Goal: Transaction & Acquisition: Purchase product/service

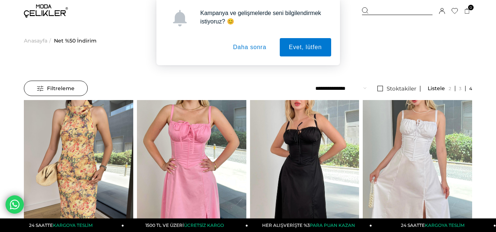
click at [251, 47] on button "Daha sonra" at bounding box center [250, 47] width 52 height 18
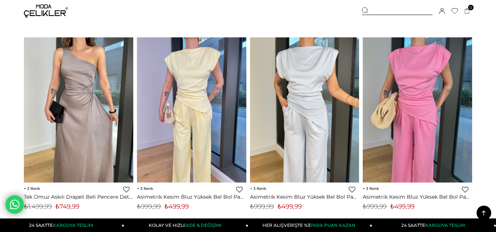
scroll to position [1113, 0]
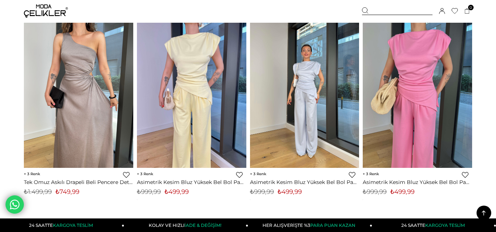
click at [306, 128] on div at bounding box center [305, 95] width 328 height 145
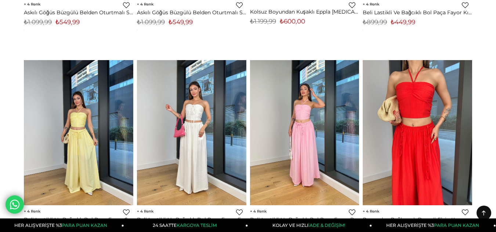
scroll to position [0, 0]
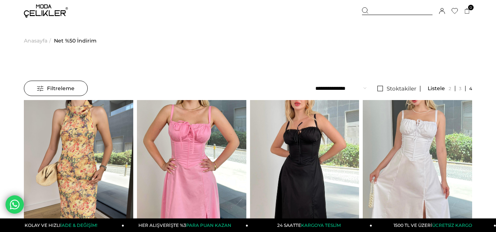
click at [67, 43] on span "Net %50 İndirim" at bounding box center [75, 40] width 43 height 37
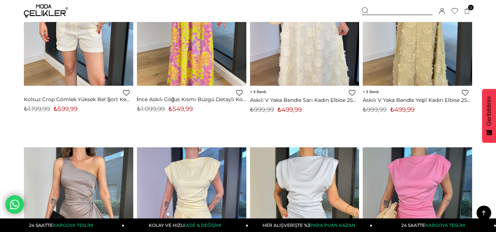
scroll to position [1090, 0]
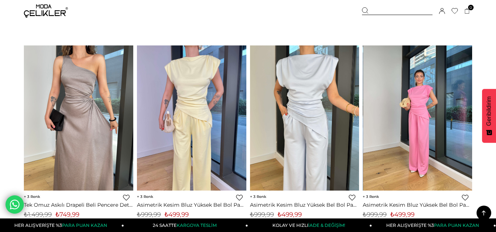
click at [412, 113] on img at bounding box center [417, 118] width 109 height 146
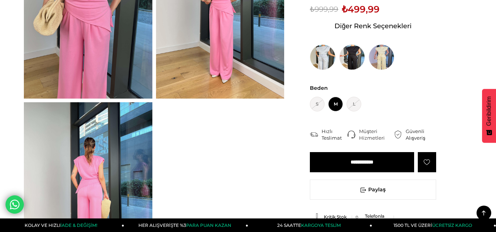
scroll to position [103, 0]
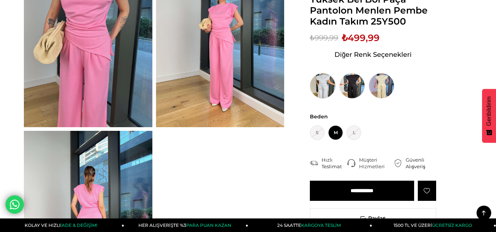
click at [321, 85] on img at bounding box center [323, 86] width 26 height 26
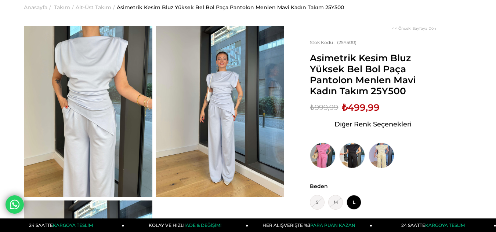
scroll to position [22, 0]
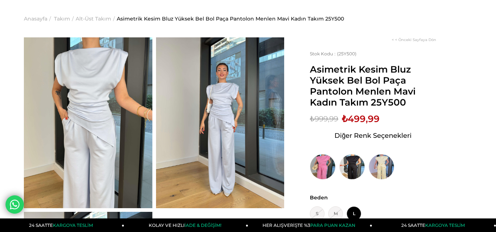
drag, startPoint x: 500, startPoint y: 33, endPoint x: 500, endPoint y: 39, distance: 5.5
click at [384, 171] on img at bounding box center [381, 167] width 26 height 26
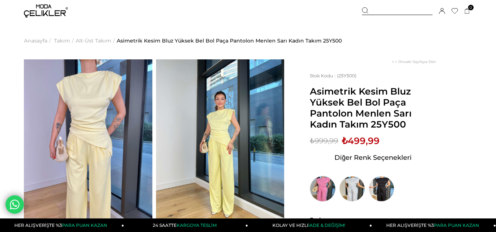
click at [327, 189] on img at bounding box center [323, 189] width 26 height 26
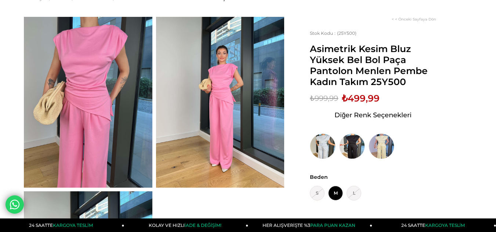
scroll to position [40, 0]
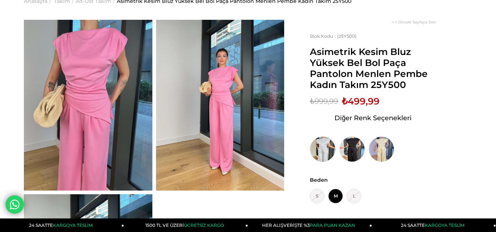
click at [317, 151] on img at bounding box center [323, 149] width 26 height 26
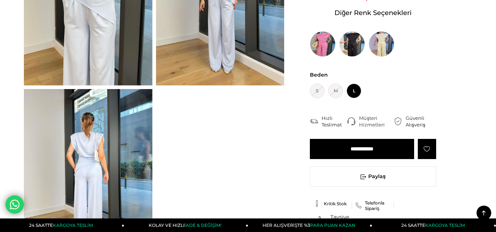
scroll to position [156, 0]
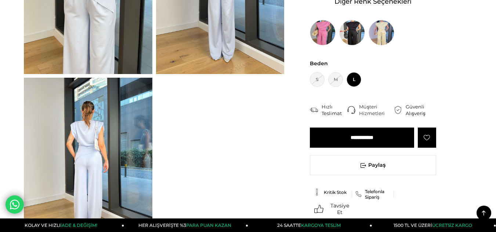
drag, startPoint x: 500, startPoint y: 25, endPoint x: 495, endPoint y: 45, distance: 20.7
click at [366, 137] on input "**********" at bounding box center [362, 138] width 104 height 20
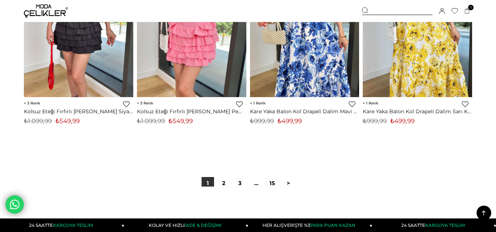
scroll to position [4080, 0]
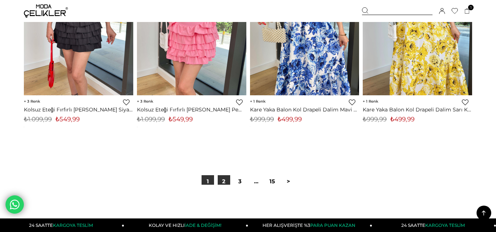
click at [223, 178] on link "2" at bounding box center [224, 181] width 12 height 12
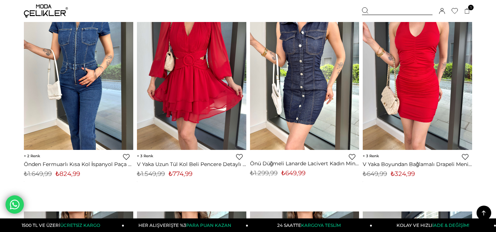
scroll to position [2587, 0]
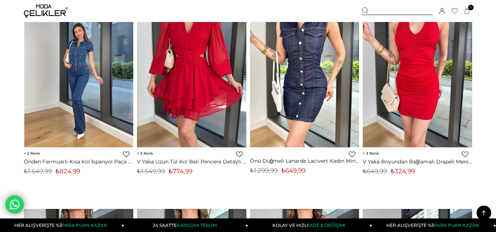
click at [55, 99] on div at bounding box center [188, 74] width 328 height 145
click at [79, 98] on div at bounding box center [79, 74] width 328 height 145
click at [71, 116] on img at bounding box center [78, 75] width 109 height 146
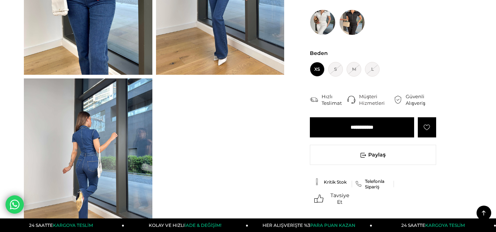
scroll to position [150, 0]
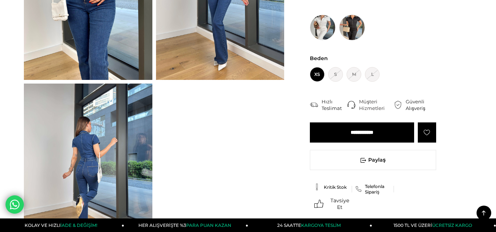
click at [351, 27] on img at bounding box center [352, 28] width 26 height 26
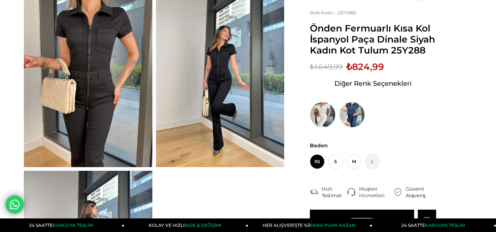
scroll to position [66, 0]
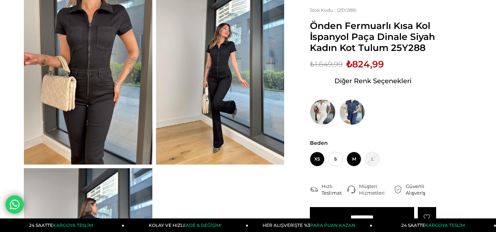
click at [350, 161] on span "M" at bounding box center [353, 159] width 15 height 15
click at [361, 211] on input "**********" at bounding box center [362, 217] width 104 height 20
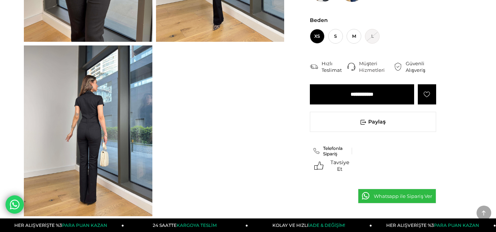
scroll to position [66, 0]
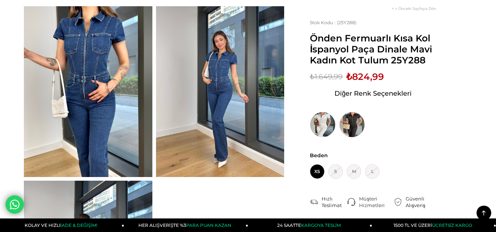
scroll to position [40, 0]
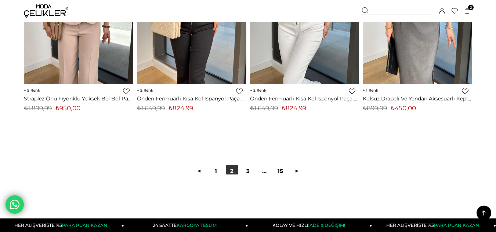
scroll to position [4107, 0]
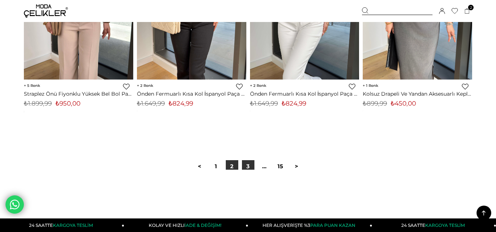
click at [246, 167] on link "3" at bounding box center [248, 166] width 12 height 12
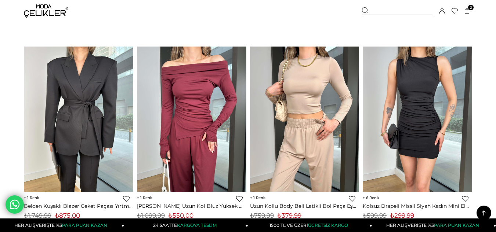
scroll to position [2138, 0]
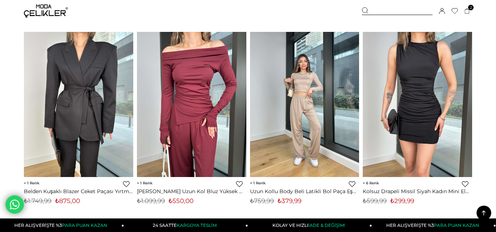
click at [286, 154] on img at bounding box center [304, 105] width 109 height 146
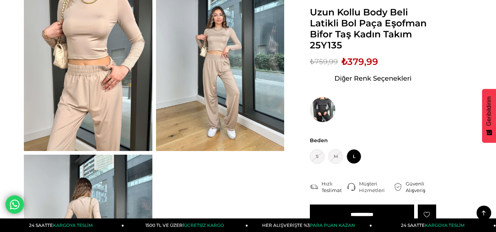
scroll to position [77, 0]
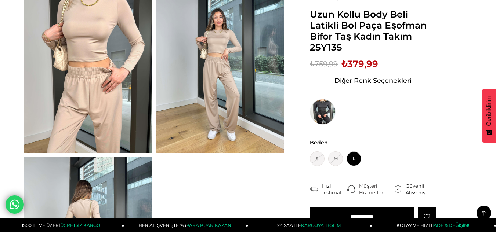
click at [333, 211] on input "**********" at bounding box center [362, 217] width 104 height 20
click at [342, 216] on input "**********" at bounding box center [362, 217] width 104 height 20
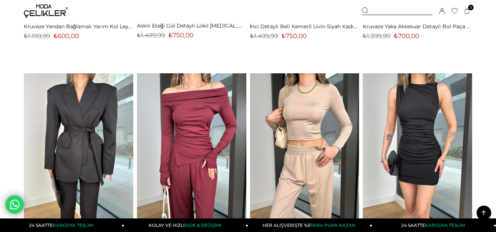
click at [142, 171] on div at bounding box center [301, 145] width 328 height 145
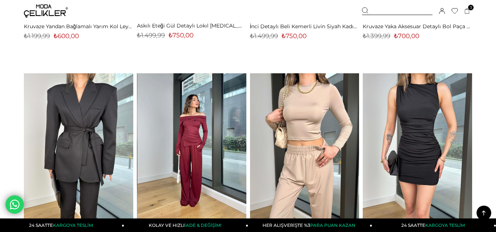
click at [179, 158] on div at bounding box center [192, 145] width 328 height 145
click at [179, 158] on img at bounding box center [191, 146] width 109 height 146
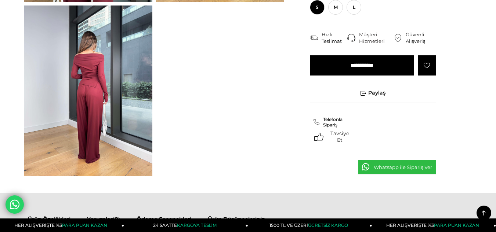
scroll to position [166, 0]
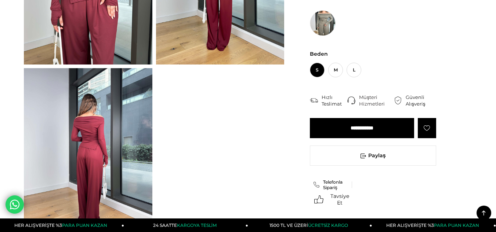
drag, startPoint x: 500, startPoint y: 32, endPoint x: 490, endPoint y: 58, distance: 27.7
click at [341, 70] on span "M" at bounding box center [335, 70] width 15 height 15
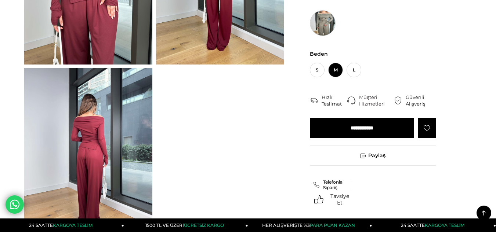
click at [327, 29] on img at bounding box center [323, 23] width 26 height 26
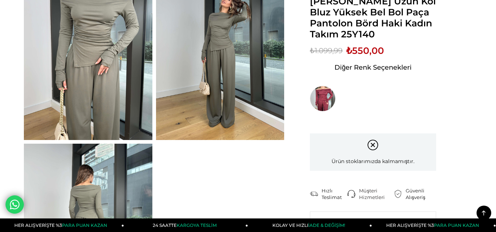
scroll to position [88, 0]
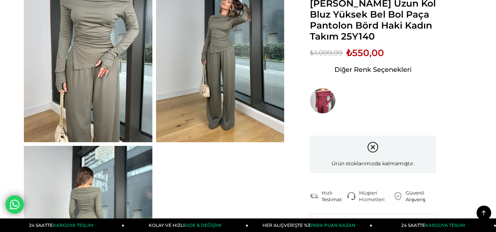
click at [328, 102] on img at bounding box center [323, 101] width 26 height 26
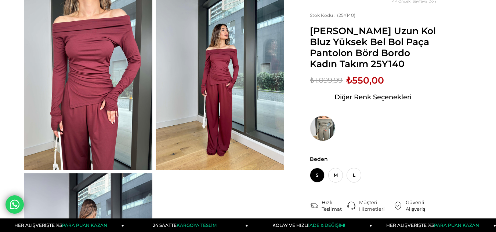
scroll to position [63, 0]
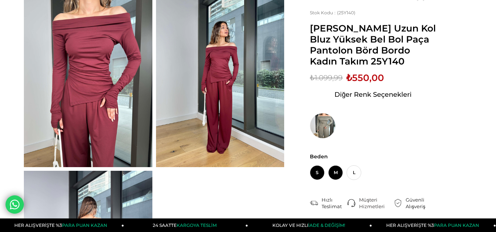
click at [332, 170] on span "M" at bounding box center [335, 172] width 15 height 15
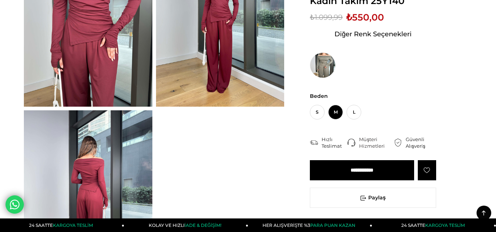
scroll to position [126, 0]
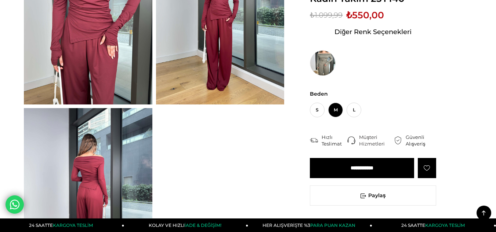
click at [341, 164] on input "**********" at bounding box center [362, 168] width 104 height 20
click at [342, 171] on input "**********" at bounding box center [362, 168] width 104 height 20
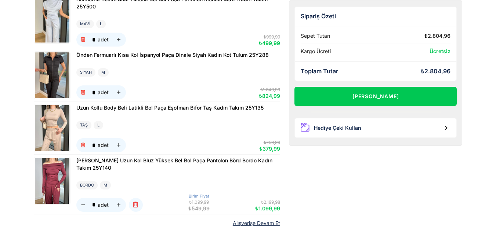
scroll to position [92, 0]
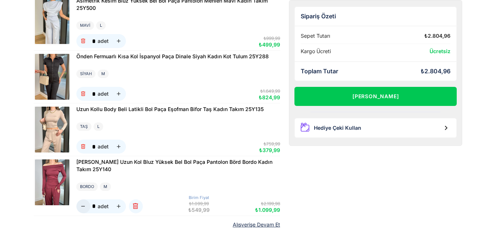
click at [82, 206] on icon "button" at bounding box center [83, 207] width 6 height 6
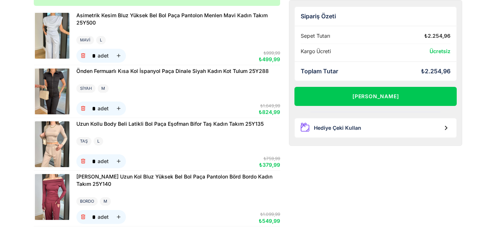
scroll to position [78, 0]
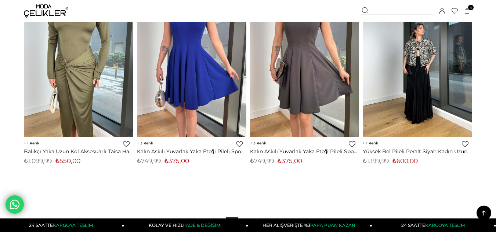
scroll to position [4137, 0]
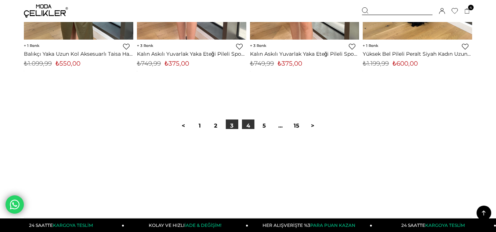
click at [251, 127] on link "4" at bounding box center [248, 126] width 12 height 12
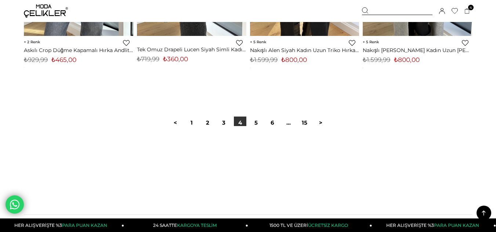
scroll to position [4169, 0]
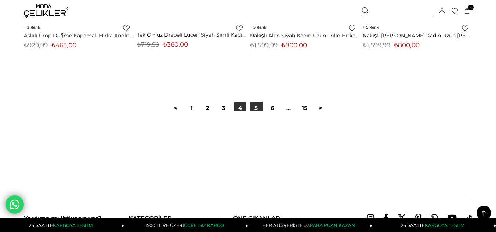
click at [256, 109] on link "5" at bounding box center [256, 108] width 12 height 12
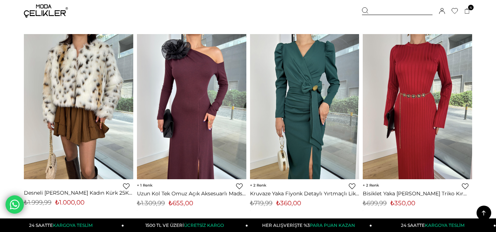
scroll to position [890, 0]
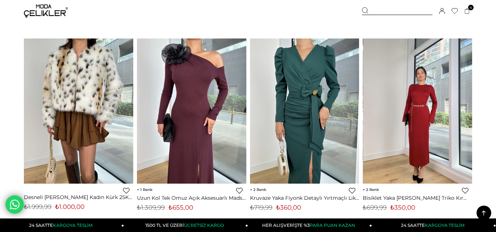
click at [422, 76] on img at bounding box center [417, 112] width 109 height 146
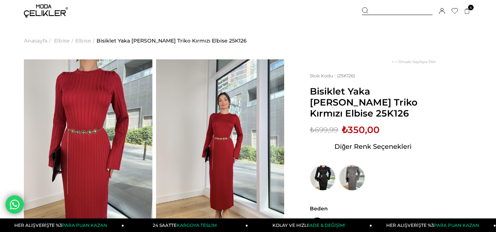
click at [354, 167] on img at bounding box center [352, 178] width 26 height 26
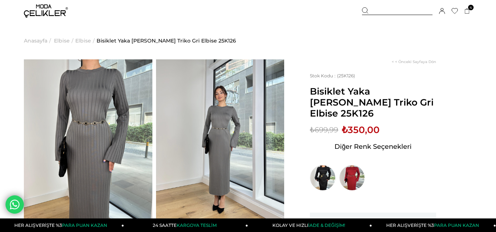
click at [324, 166] on img at bounding box center [323, 178] width 26 height 26
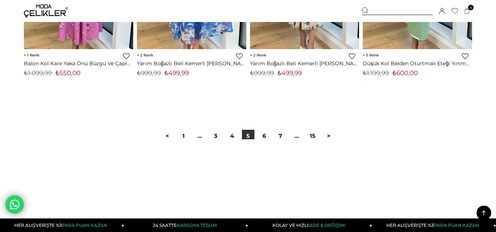
scroll to position [4162, 0]
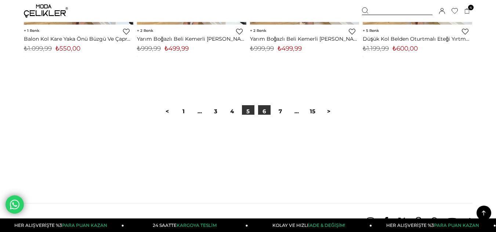
click at [262, 112] on link "6" at bounding box center [264, 111] width 12 height 12
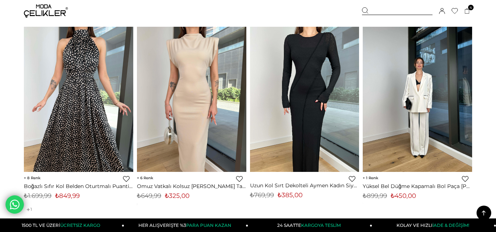
scroll to position [2772, 0]
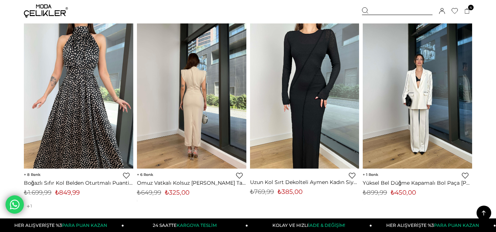
click at [226, 129] on img at bounding box center [191, 96] width 109 height 146
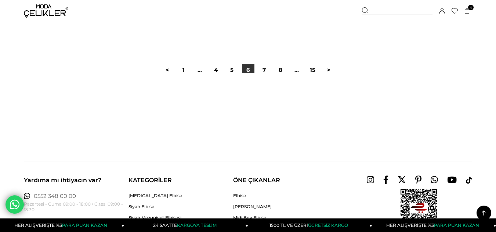
scroll to position [4248, 0]
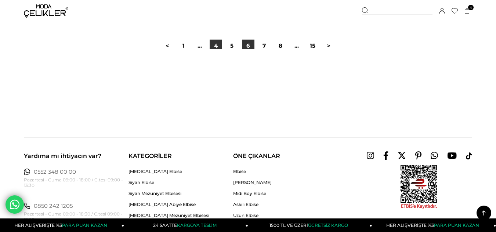
click at [215, 47] on link "4" at bounding box center [215, 46] width 12 height 12
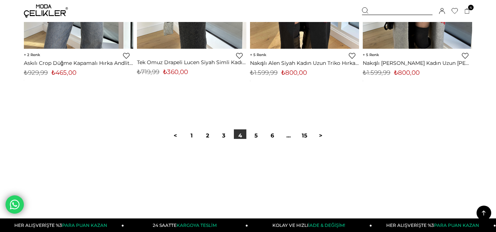
scroll to position [4149, 0]
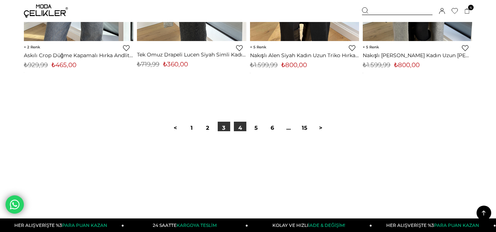
click at [222, 130] on link "3" at bounding box center [224, 128] width 12 height 12
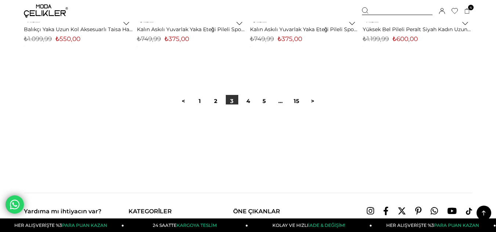
scroll to position [4176, 0]
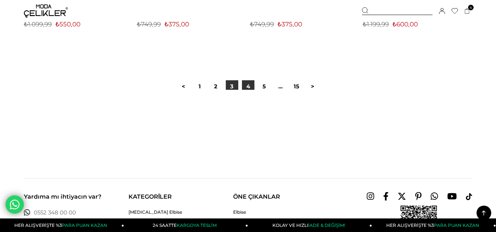
click at [249, 89] on link "4" at bounding box center [248, 86] width 12 height 12
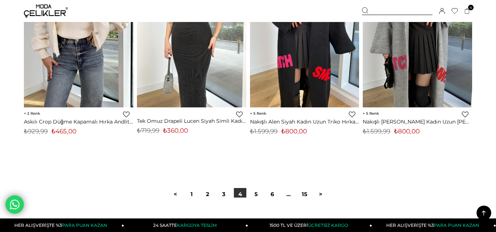
scroll to position [4102, 0]
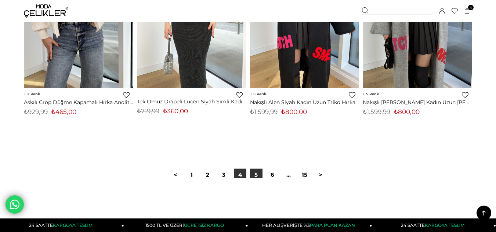
click at [255, 171] on link "5" at bounding box center [256, 175] width 12 height 12
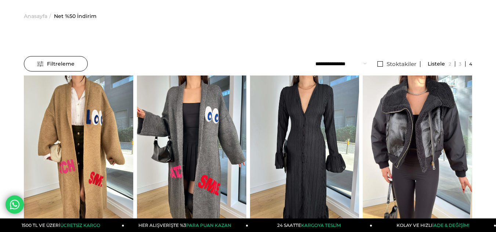
scroll to position [29, 0]
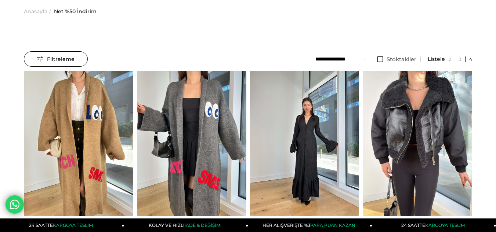
click at [315, 172] on img at bounding box center [304, 144] width 109 height 146
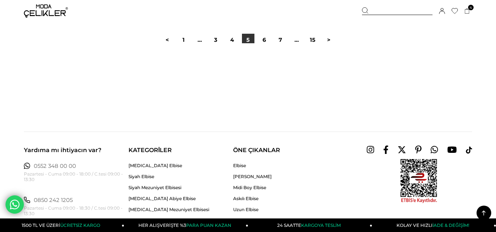
scroll to position [4244, 0]
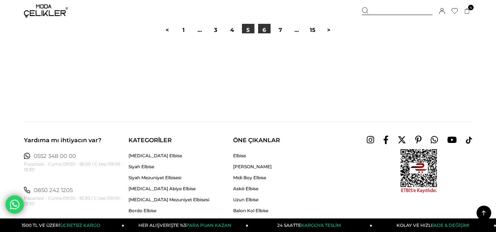
click at [260, 28] on link "6" at bounding box center [264, 30] width 12 height 12
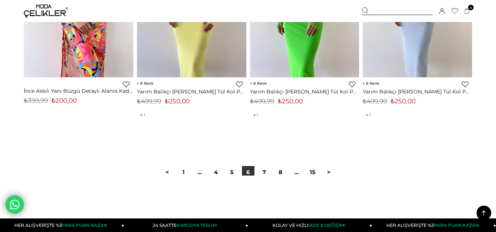
scroll to position [4171, 0]
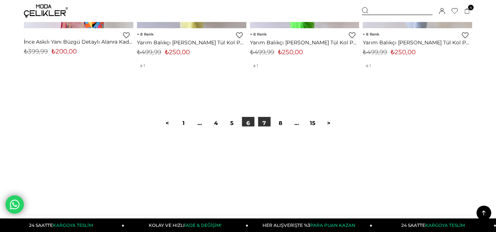
click at [263, 126] on link "7" at bounding box center [264, 123] width 12 height 12
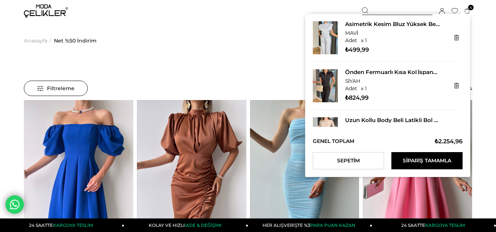
click at [470, 8] on span "4" at bounding box center [471, 8] width 6 height 6
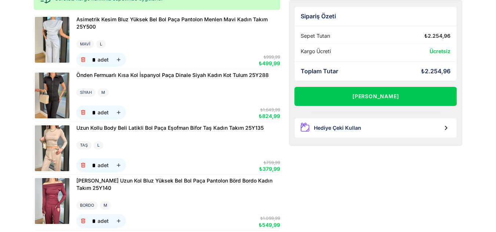
scroll to position [75, 0]
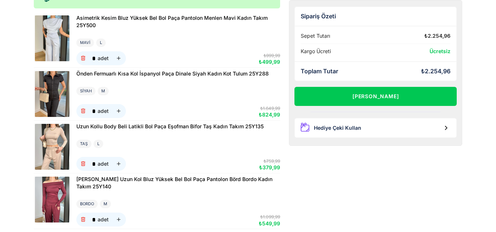
click at [51, 201] on img at bounding box center [52, 200] width 34 height 46
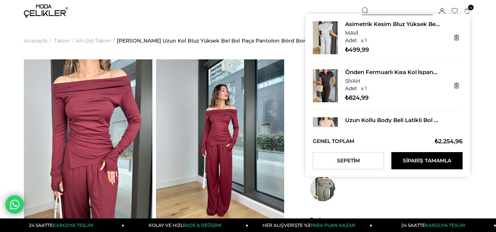
click at [419, 157] on link "Sipariş Tamamla" at bounding box center [426, 160] width 71 height 17
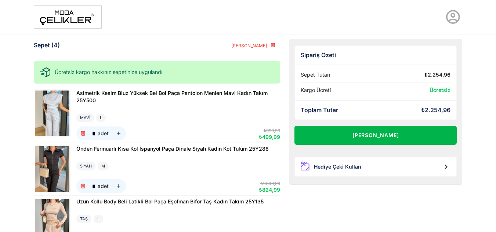
click at [335, 131] on button "[PERSON_NAME]" at bounding box center [375, 135] width 162 height 19
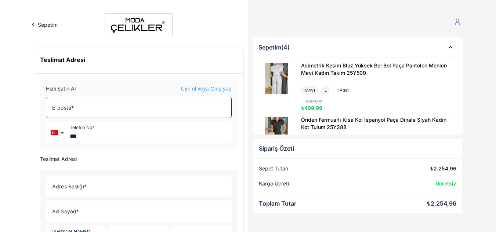
click at [93, 114] on input "E-posta *" at bounding box center [136, 107] width 180 height 21
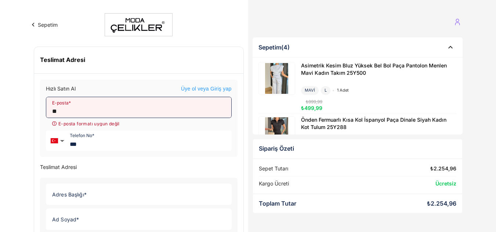
type input "*"
type input "**********"
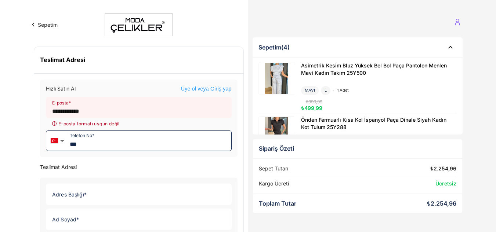
click at [105, 137] on input "***" at bounding box center [149, 141] width 164 height 20
type input "**********"
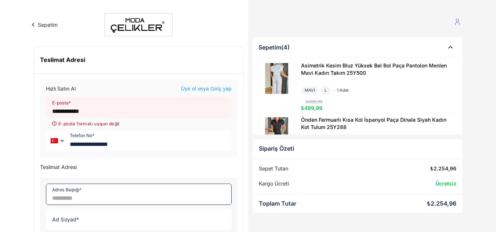
click at [100, 201] on input "Adres Başlığı *" at bounding box center [136, 194] width 180 height 21
type input "*"
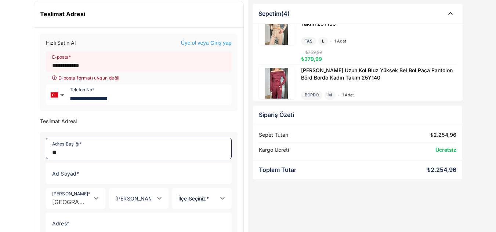
scroll to position [143, 0]
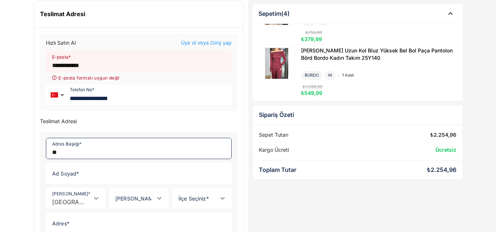
type input "**"
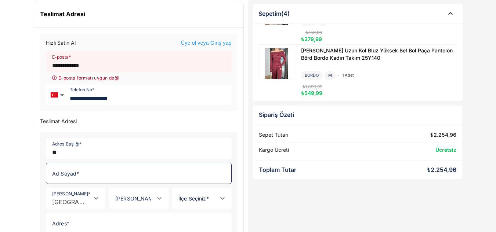
click at [96, 171] on input "Ad Soyad *" at bounding box center [136, 173] width 180 height 21
type input "**********"
click at [131, 201] on input "[PERSON_NAME] *" at bounding box center [131, 202] width 44 height 7
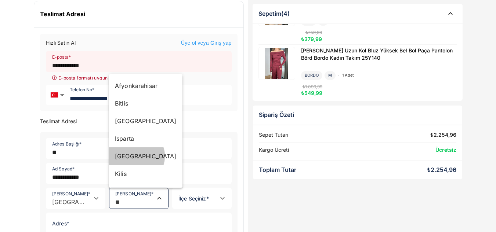
click at [130, 156] on div "[GEOGRAPHIC_DATA]" at bounding box center [146, 156] width 62 height 9
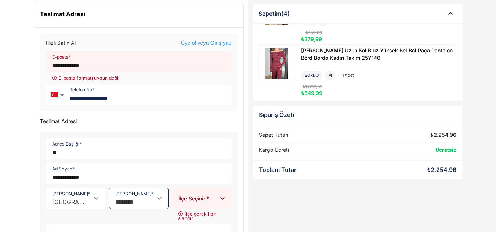
type input "********"
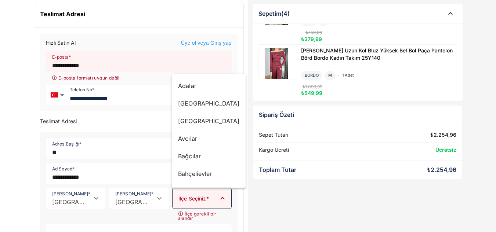
click at [196, 200] on input "[PERSON_NAME] *" at bounding box center [194, 202] width 44 height 7
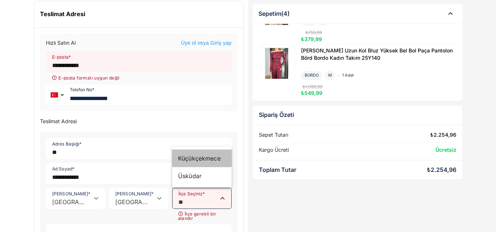
click at [205, 164] on div "Küçükçekmece" at bounding box center [201, 159] width 59 height 18
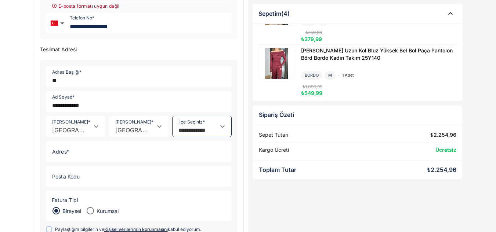
scroll to position [119, 0]
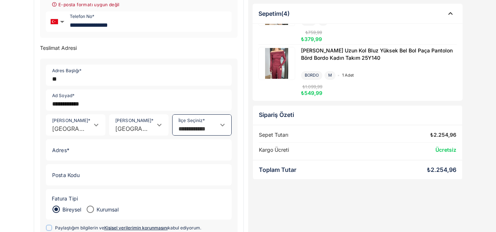
type input "**********"
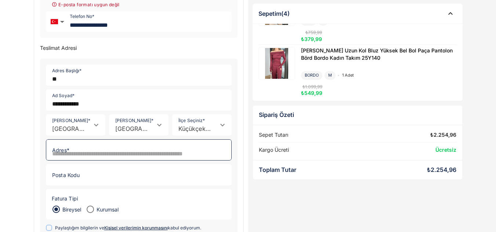
click at [58, 149] on input "Adres *" at bounding box center [136, 150] width 180 height 21
type input "**********"
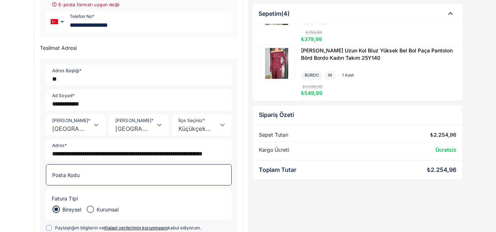
scroll to position [0, 0]
click at [97, 179] on input "Posta Kodu" at bounding box center [136, 175] width 180 height 21
type input "*****"
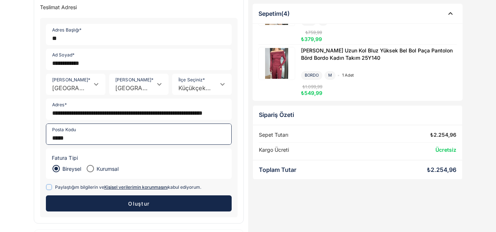
scroll to position [161, 0]
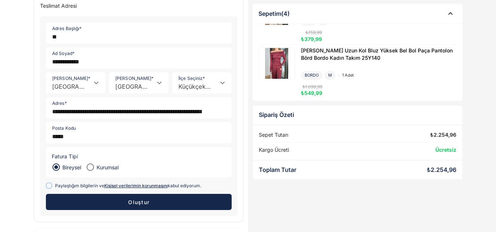
click at [52, 186] on label "Paylaştığım bilgilerin ve Kişisel verilerimin korunmasını kabul ediyorum." at bounding box center [139, 185] width 186 height 9
click at [116, 200] on button "Oluştur" at bounding box center [139, 202] width 186 height 16
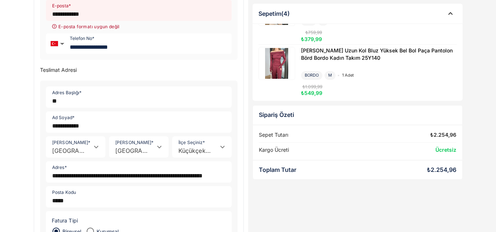
scroll to position [97, 0]
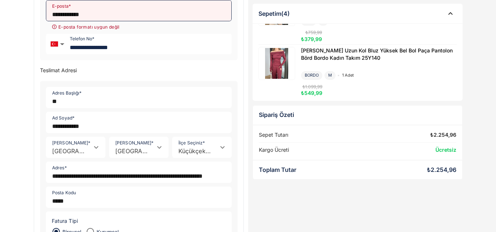
click at [146, 14] on input "**********" at bounding box center [136, 10] width 180 height 21
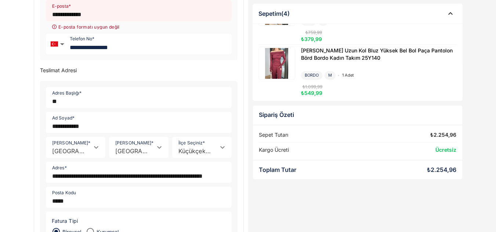
click at [136, 17] on input "**********" at bounding box center [136, 10] width 180 height 21
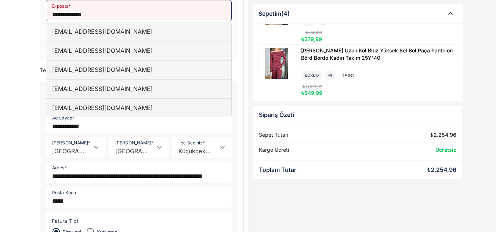
click at [116, 17] on input "**********" at bounding box center [136, 10] width 180 height 21
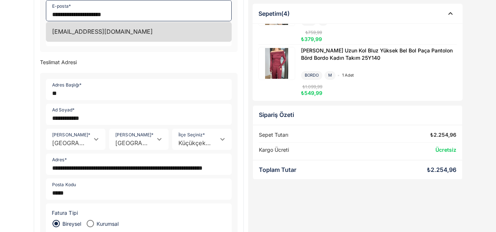
type input "**********"
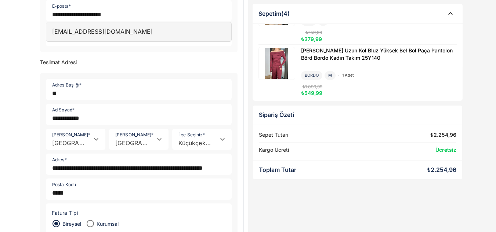
click at [253, 188] on div "Sepetim (4) Asimetrik Kesim Bluz Yüksek Bel Bol Paça Pantolon Menlen Mavi Kadın…" at bounding box center [357, 128] width 219 height 385
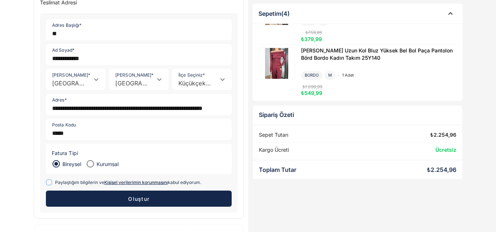
scroll to position [188, 0]
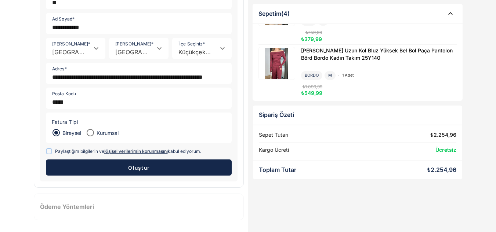
click at [216, 171] on button "Oluştur" at bounding box center [139, 168] width 186 height 16
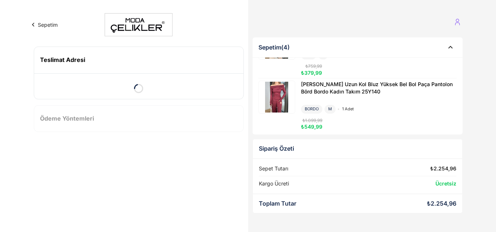
scroll to position [0, 0]
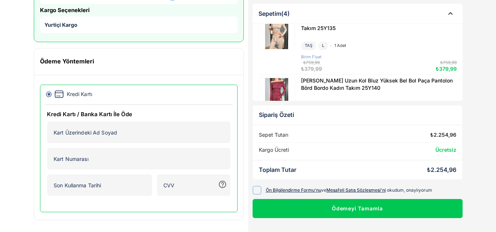
scroll to position [105, 0]
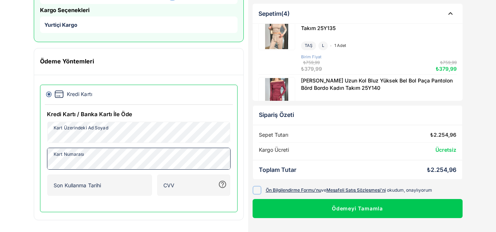
click at [285, 88] on img at bounding box center [276, 93] width 34 height 31
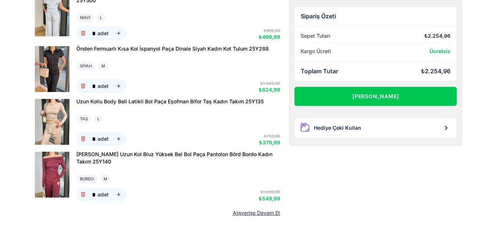
scroll to position [99, 0]
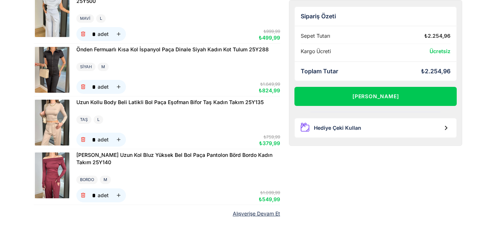
click at [63, 178] on img at bounding box center [52, 176] width 34 height 46
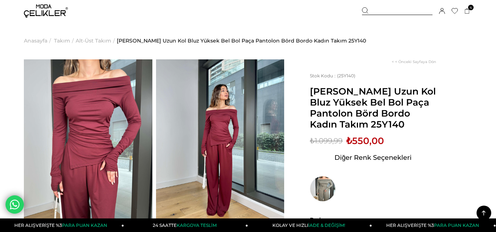
scroll to position [91, 0]
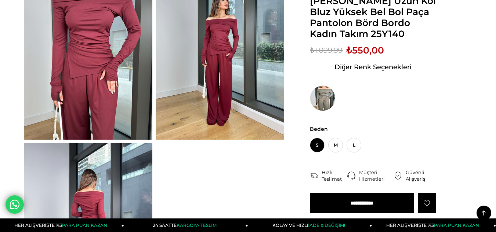
click at [352, 147] on span "L" at bounding box center [353, 145] width 15 height 15
click at [354, 203] on input "**********" at bounding box center [362, 203] width 104 height 20
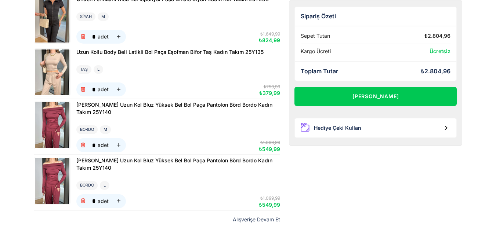
scroll to position [151, 0]
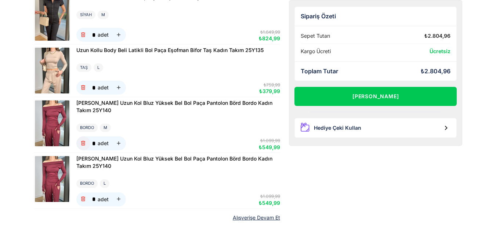
click at [83, 143] on icon "button" at bounding box center [83, 143] width 6 height 6
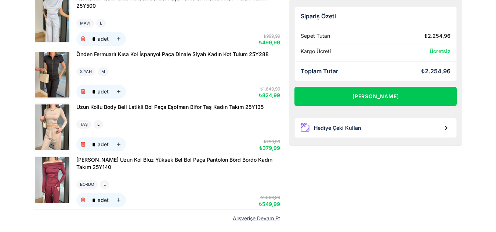
scroll to position [87, 0]
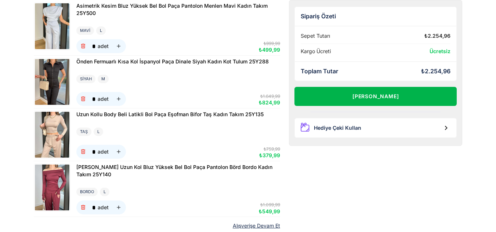
click at [406, 98] on button "[PERSON_NAME]" at bounding box center [375, 96] width 162 height 19
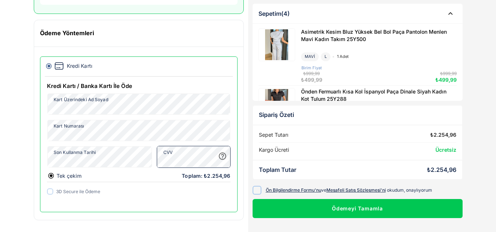
scroll to position [133, 0]
click at [48, 193] on icon at bounding box center [50, 192] width 4 height 4
click at [259, 190] on div at bounding box center [256, 190] width 9 height 9
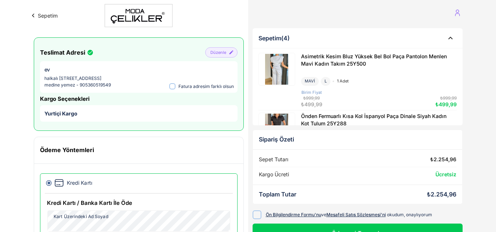
scroll to position [0, 0]
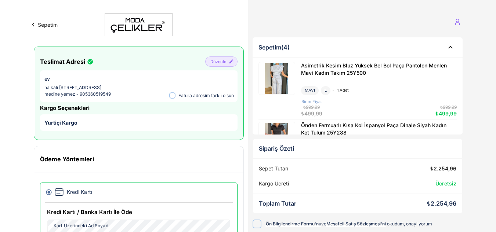
click at [233, 59] on icon "button" at bounding box center [230, 61] width 5 height 5
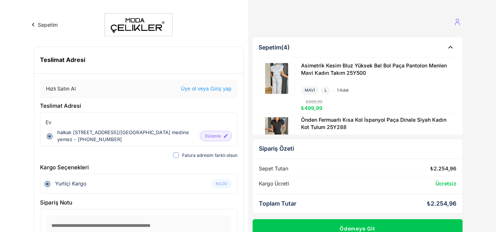
click at [35, 23] on icon "button" at bounding box center [33, 25] width 8 height 8
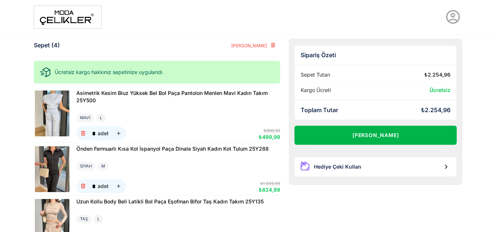
click at [365, 131] on button "[PERSON_NAME]" at bounding box center [375, 135] width 162 height 19
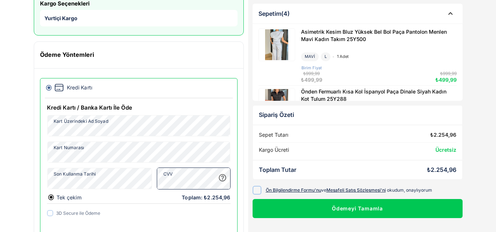
scroll to position [133, 0]
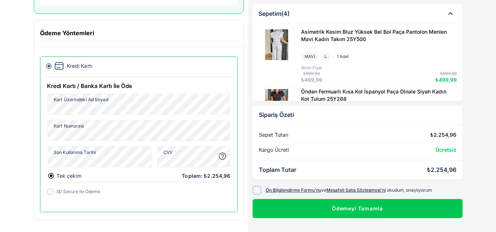
click at [258, 194] on div at bounding box center [256, 190] width 9 height 9
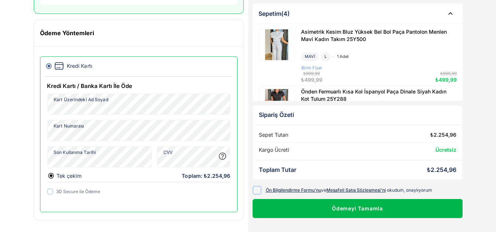
click at [283, 209] on button "Ödemeyi Tamamla" at bounding box center [357, 208] width 210 height 19
